Goal: Transaction & Acquisition: Purchase product/service

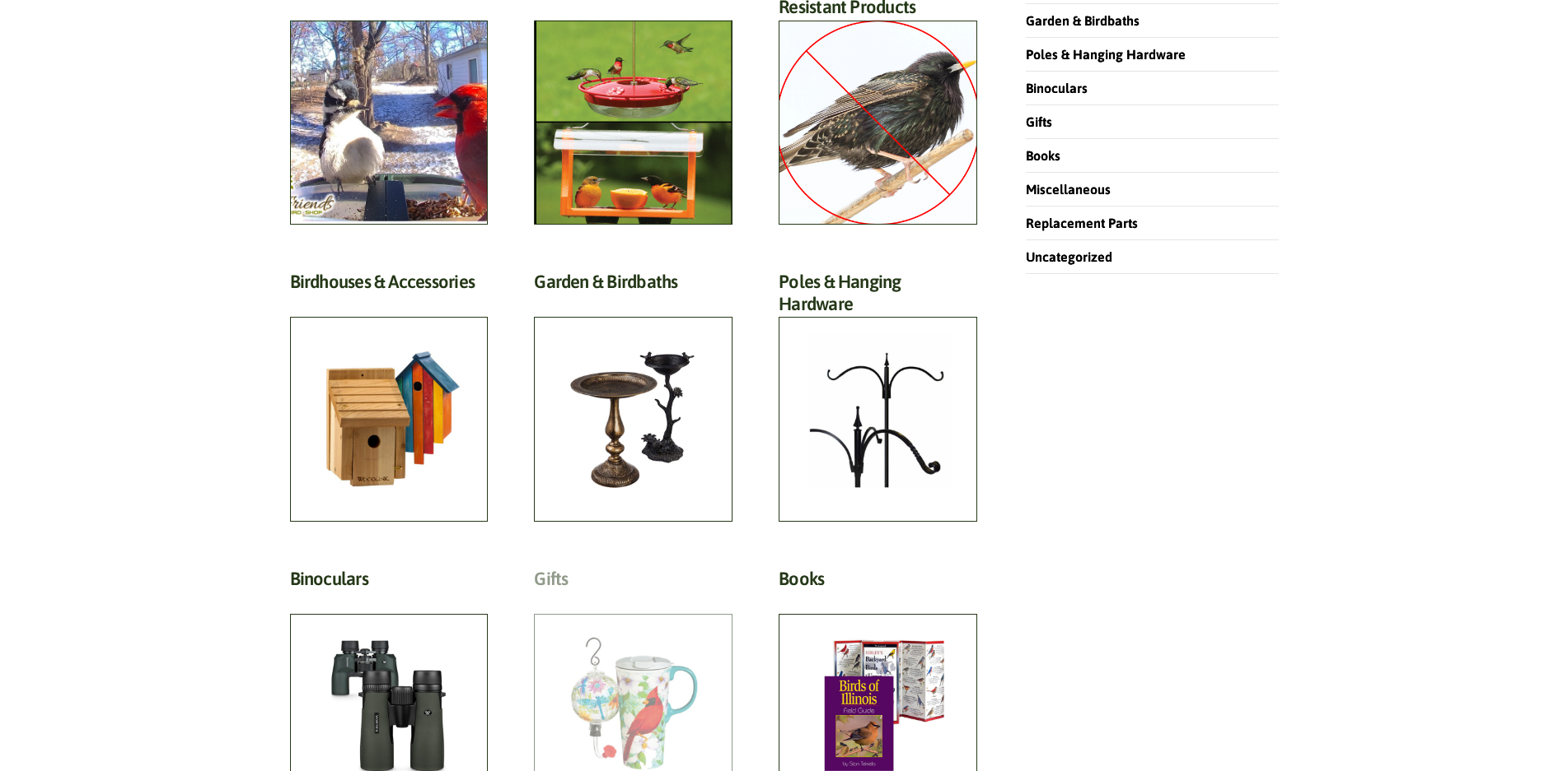
scroll to position [411, 0]
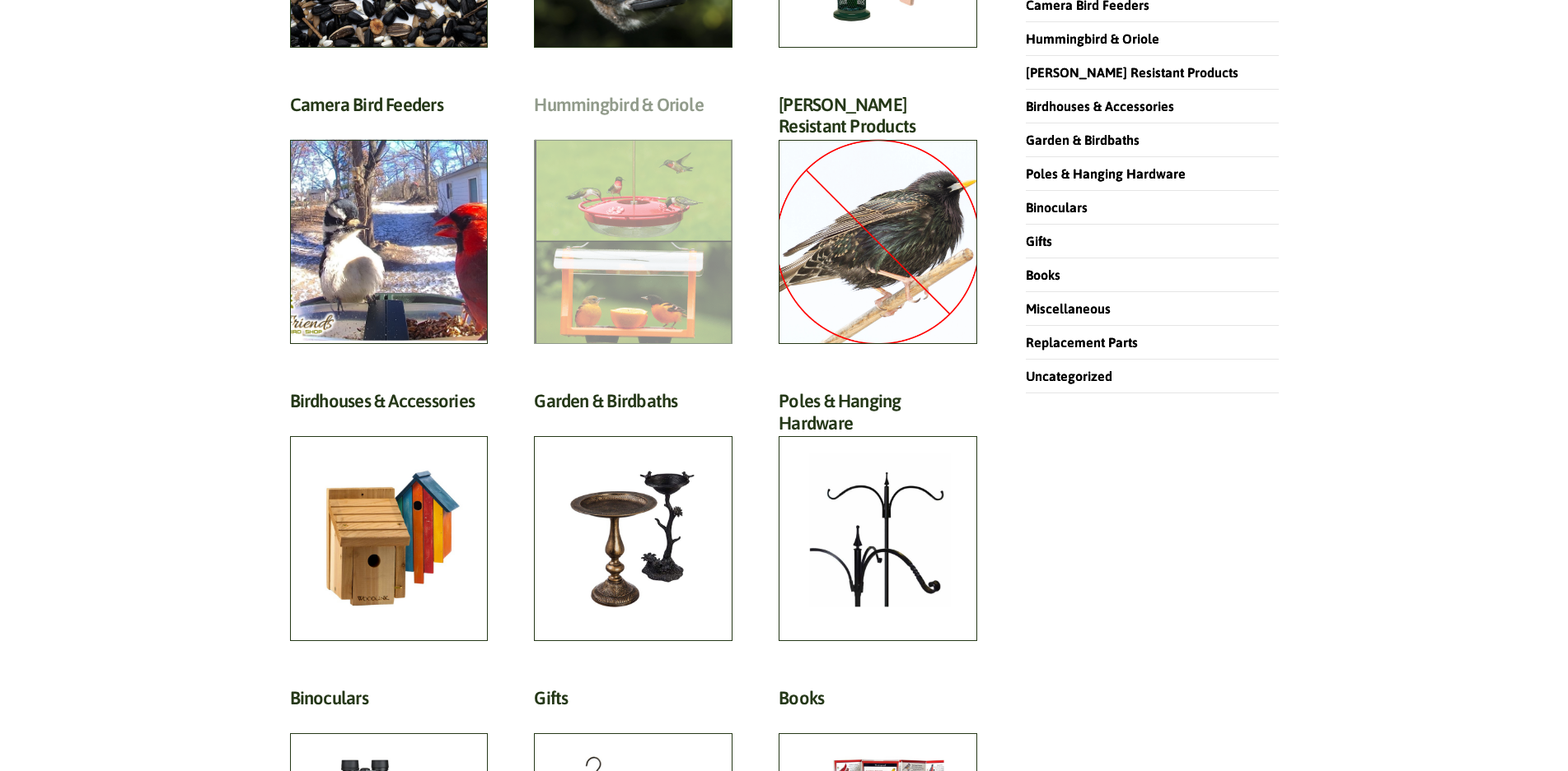
click at [643, 125] on h2 "Hummingbird & Oriole (46)" at bounding box center [632, 109] width 198 height 30
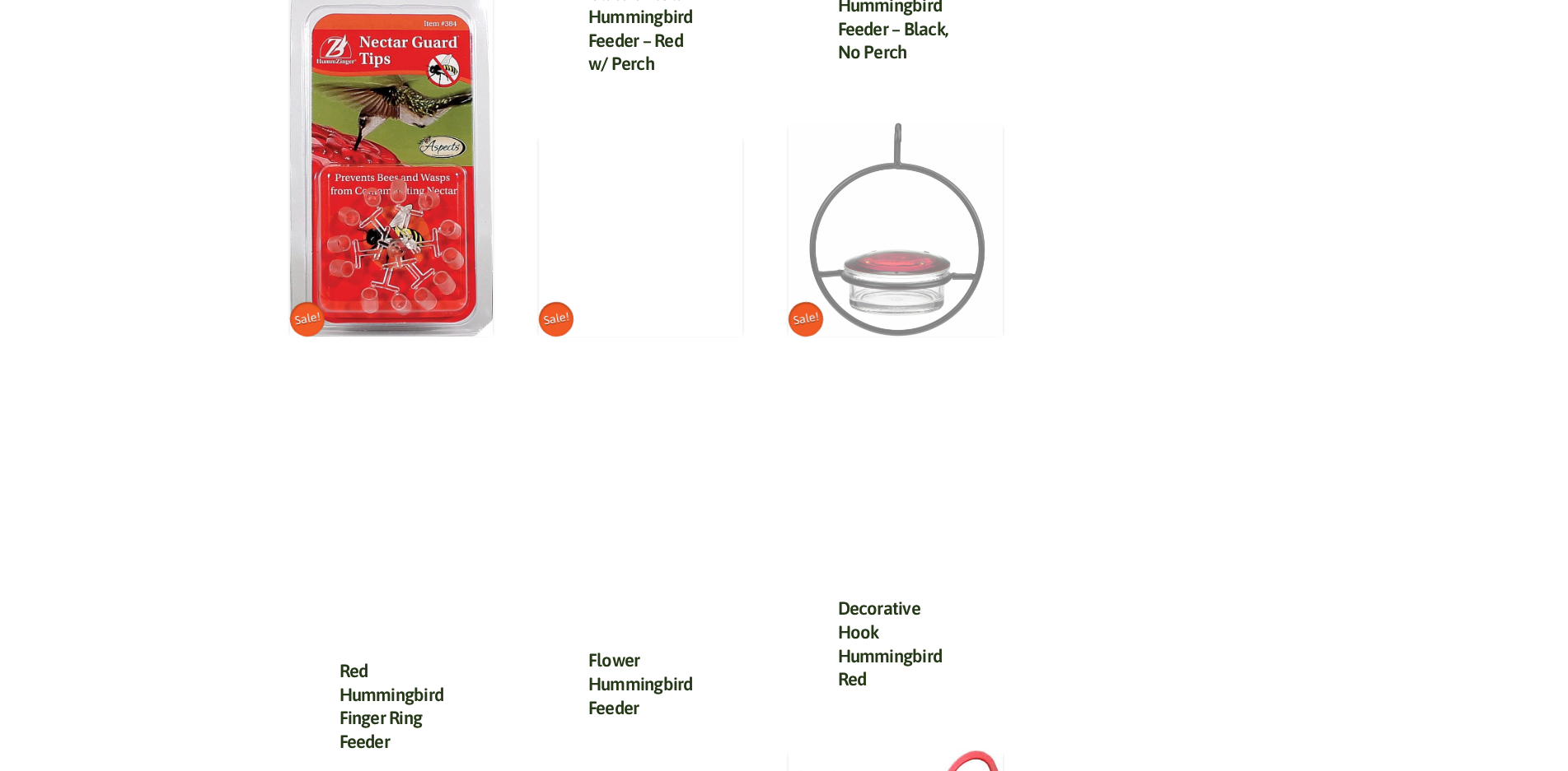
scroll to position [1811, 0]
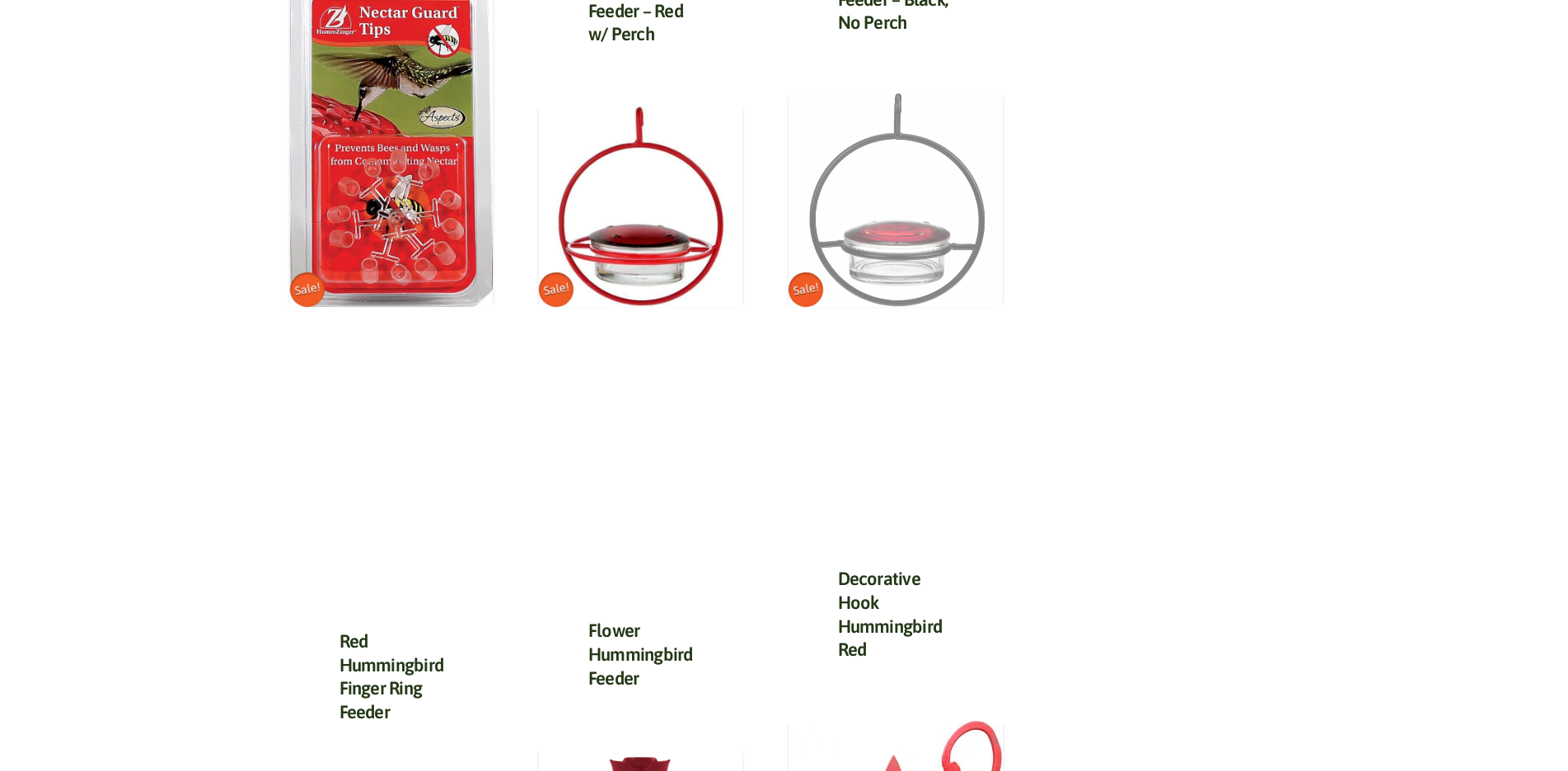
click at [897, 247] on img at bounding box center [896, 201] width 215 height 215
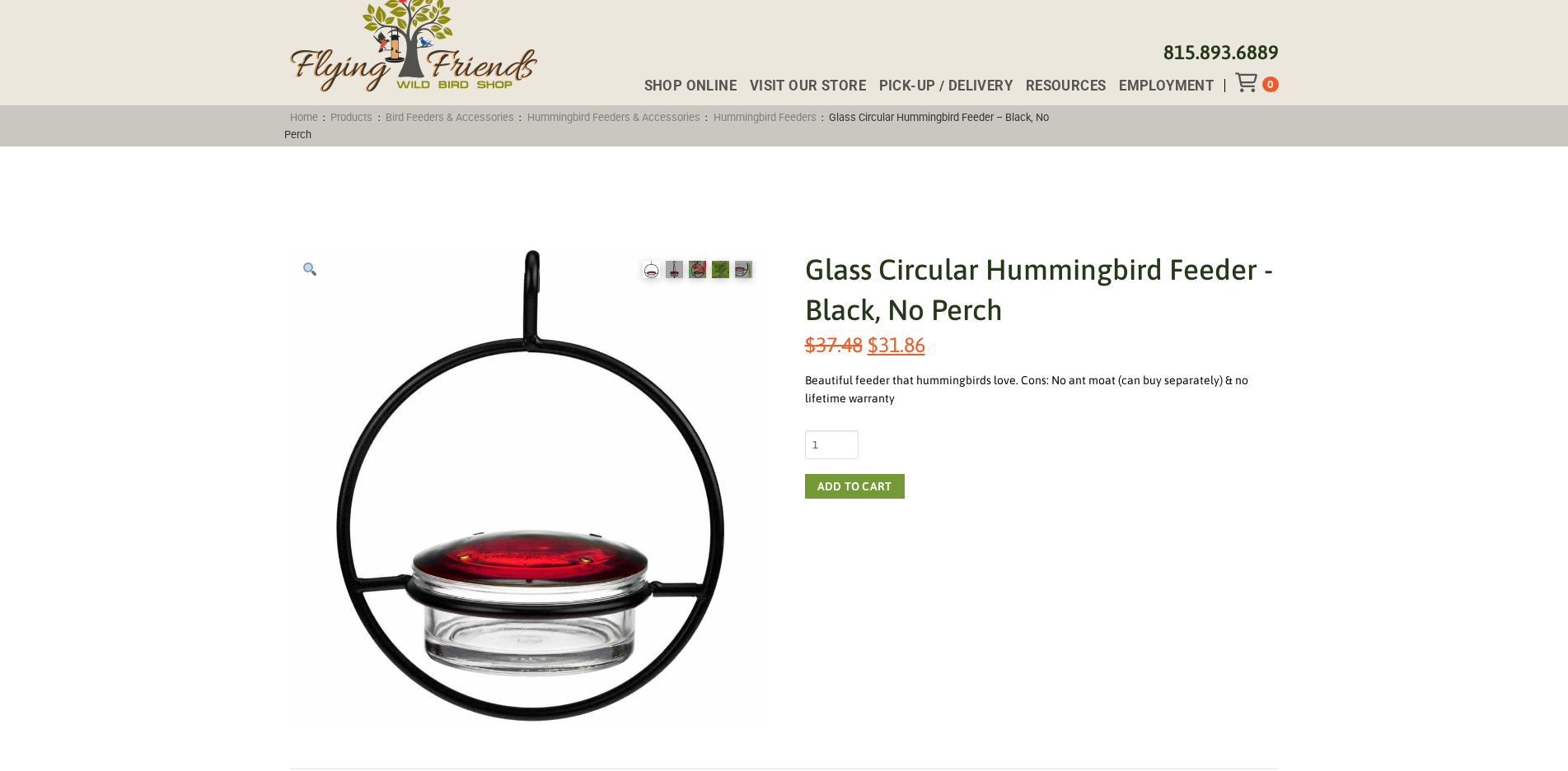
scroll to position [165, 0]
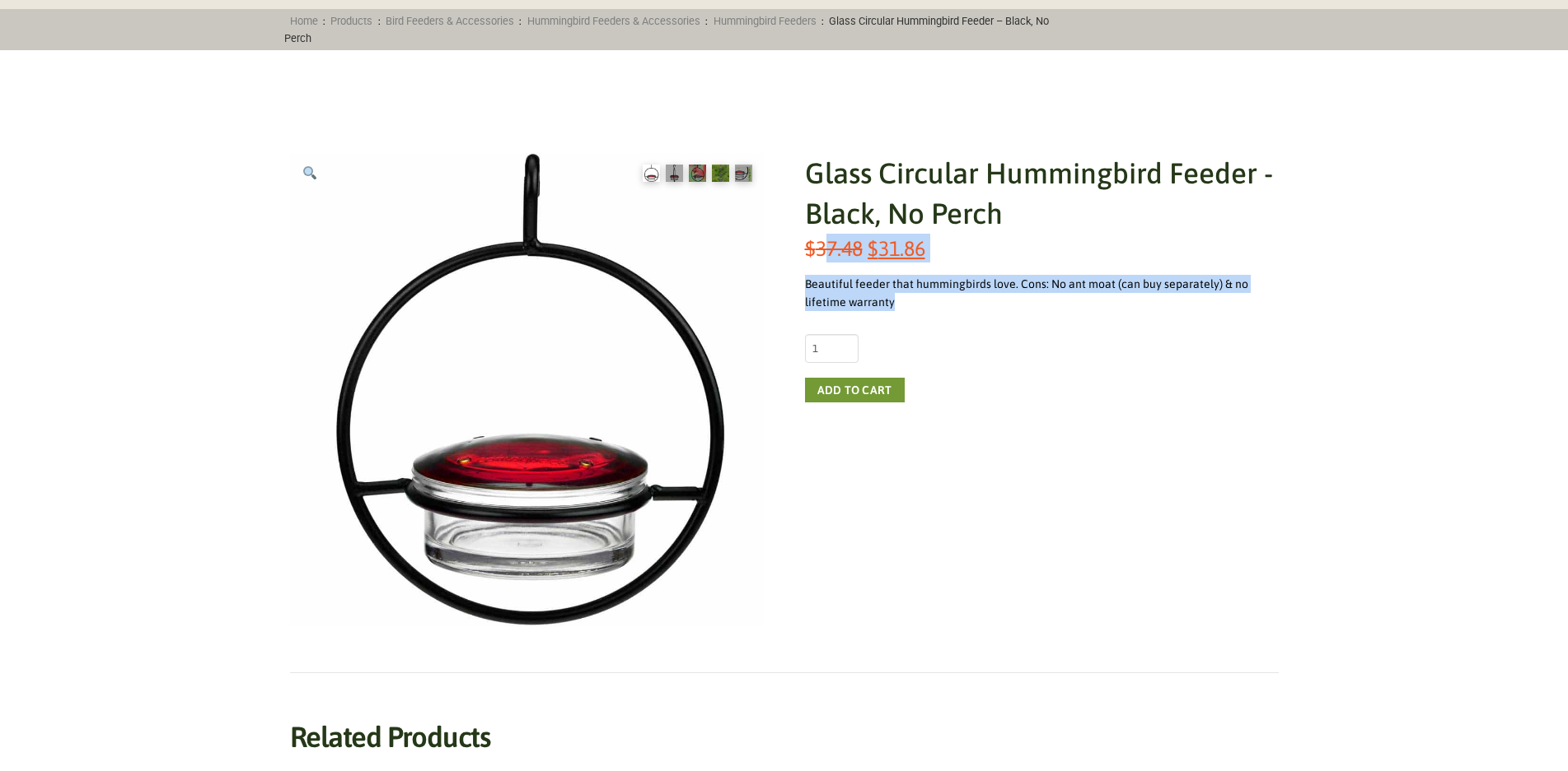
drag, startPoint x: 923, startPoint y: 298, endPoint x: 828, endPoint y: 256, distance: 103.9
click at [829, 256] on div "Glass Circular Hummingbird Feeder - Black, No Perch $ 37.48 Original price was:…" at bounding box center [1041, 390] width 474 height 473
click at [919, 270] on div "Glass Circular Hummingbird Feeder - Black, No Perch $ 37.48 Original price was:…" at bounding box center [1041, 390] width 474 height 473
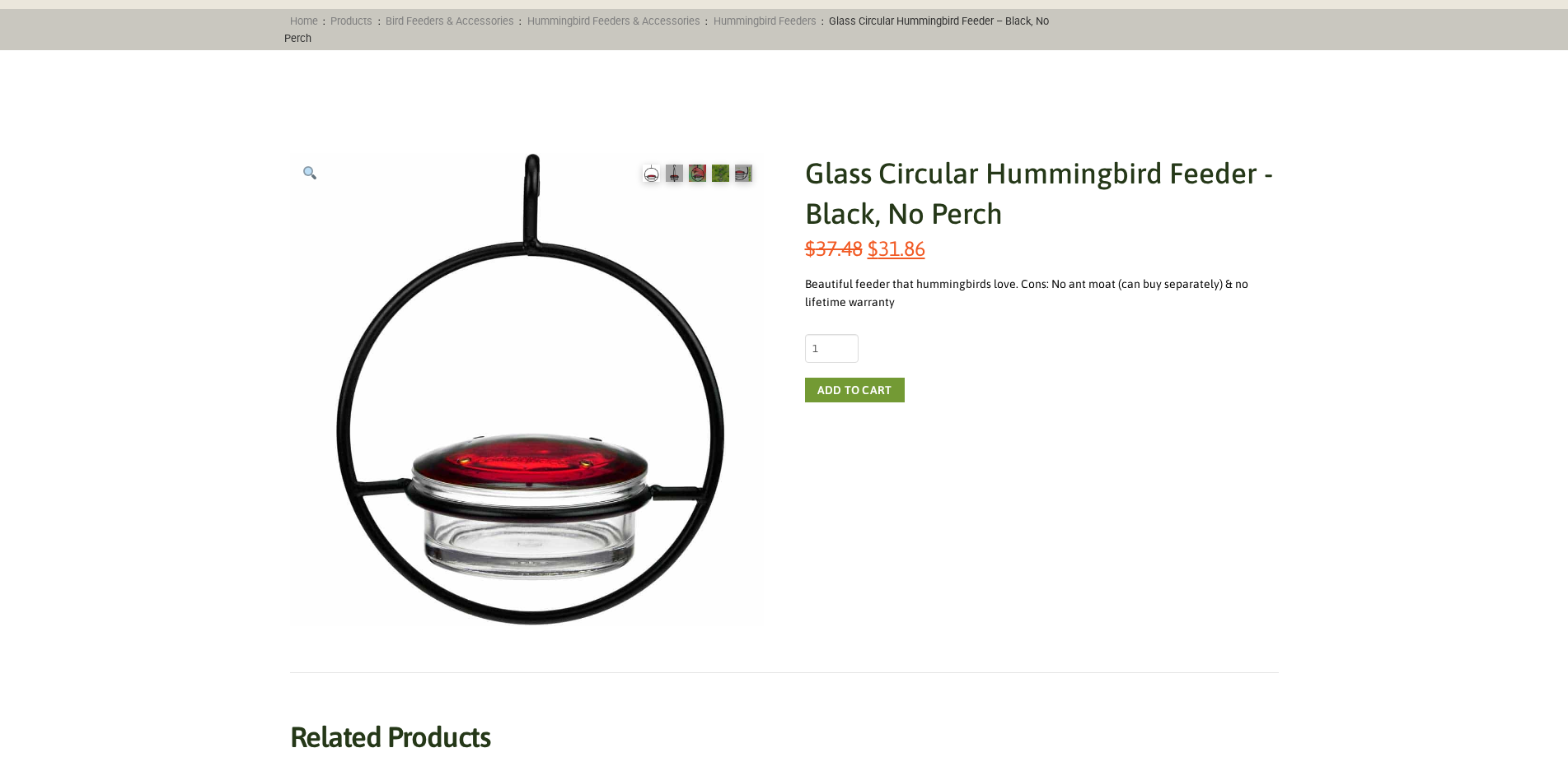
click at [912, 313] on div "Glass Circular Hummingbird Feeder - Black, No Perch $ 37.48 Original price was:…" at bounding box center [1041, 390] width 474 height 473
click at [912, 311] on div "Beautiful feeder that hummingbirds love. Cons: No ant moat (can buy separately)…" at bounding box center [1041, 293] width 474 height 37
